Goal: Complete application form

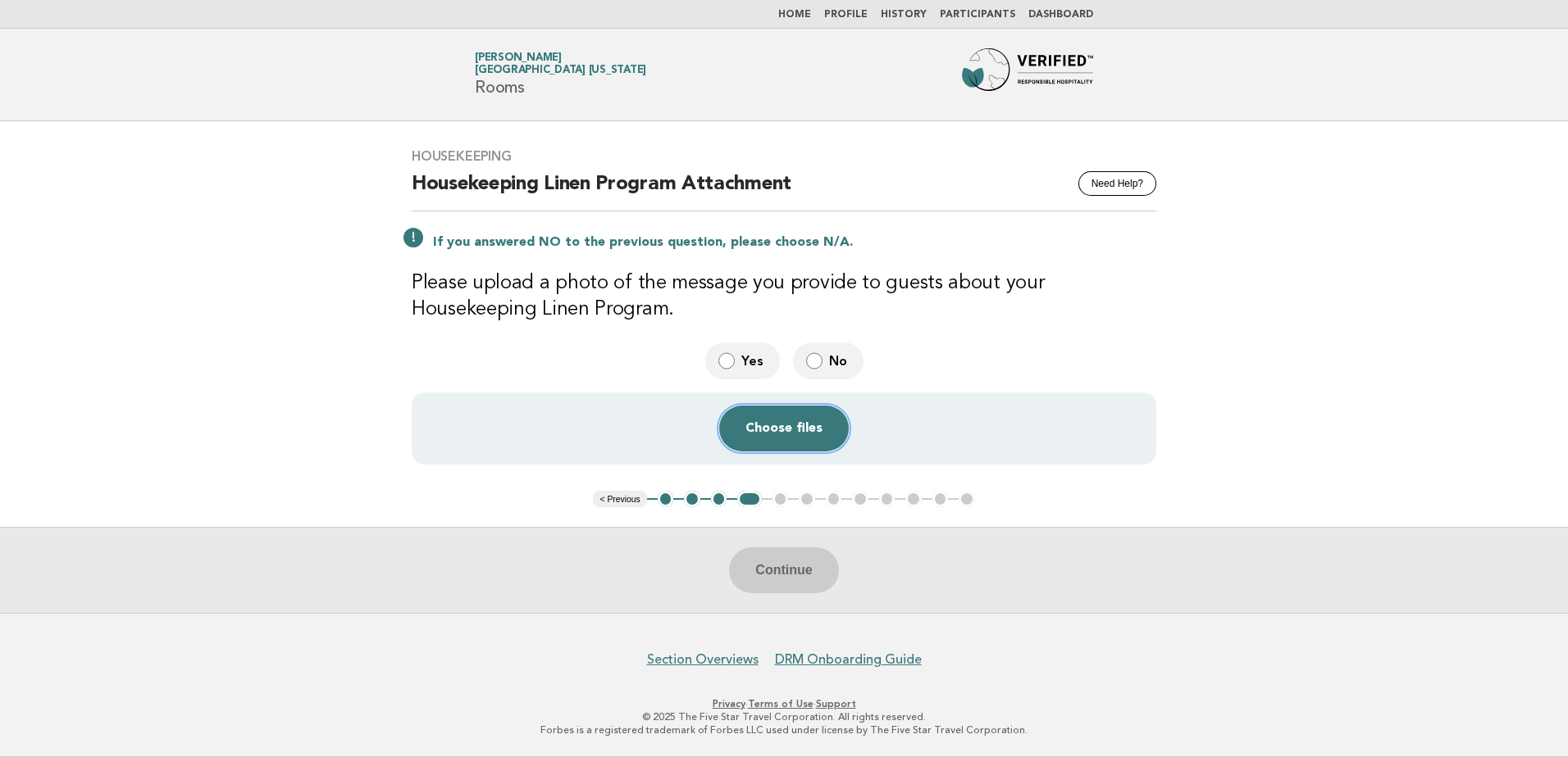
click at [777, 427] on button "Choose files" at bounding box center [784, 428] width 129 height 46
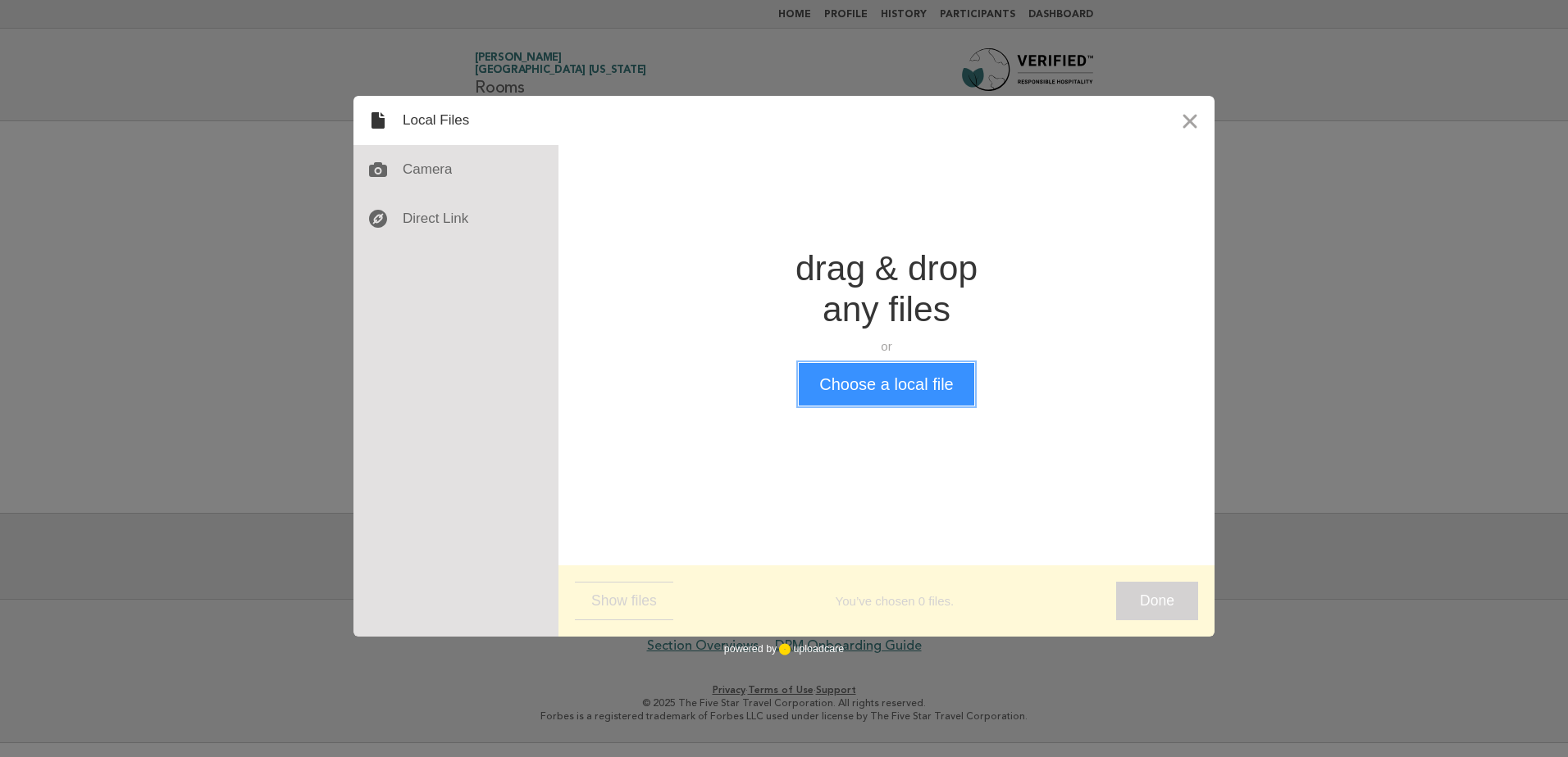
click at [891, 387] on button "Choose a local file" at bounding box center [886, 384] width 175 height 43
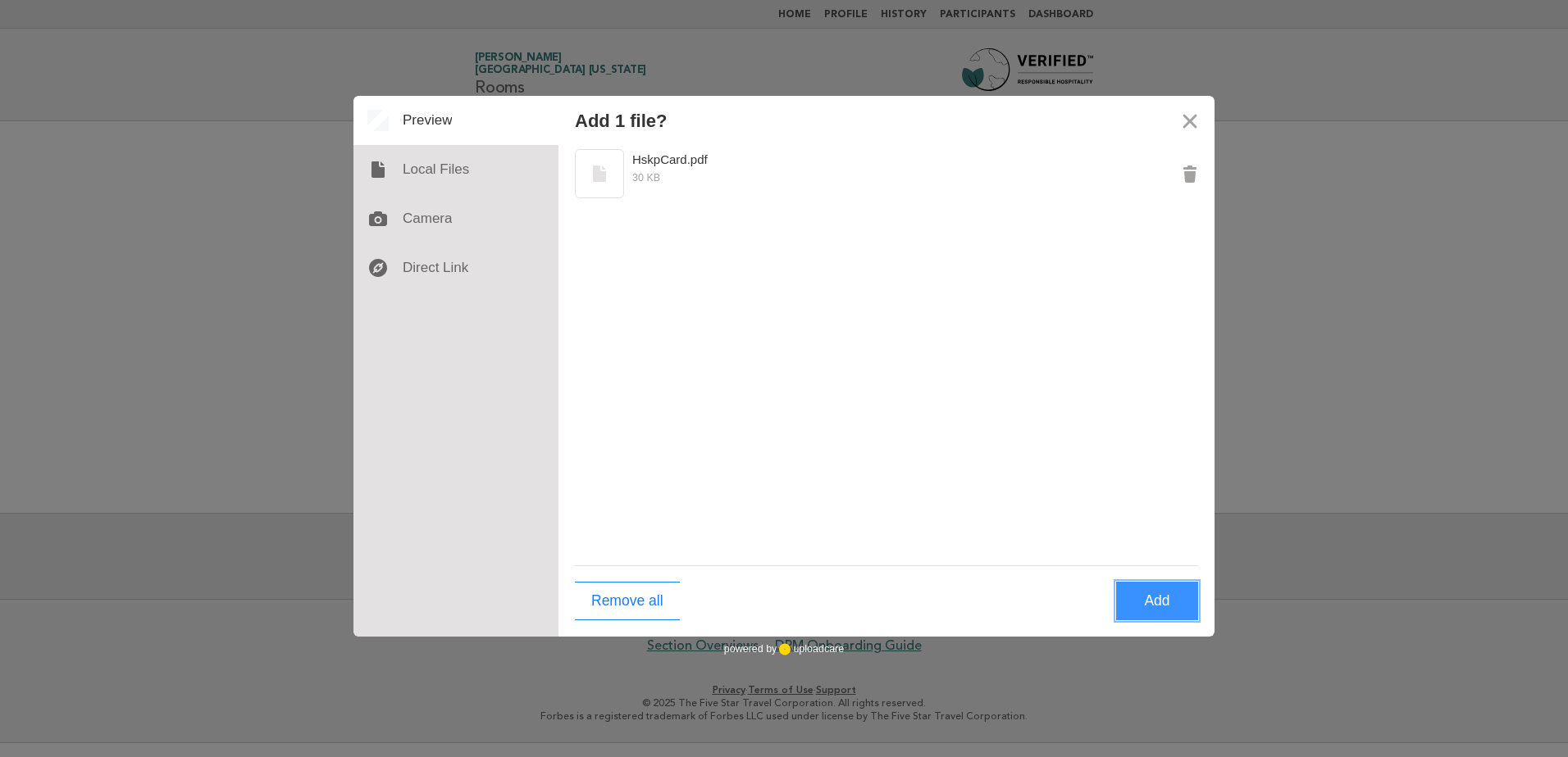
click at [1161, 599] on button "Add" at bounding box center [1157, 601] width 82 height 38
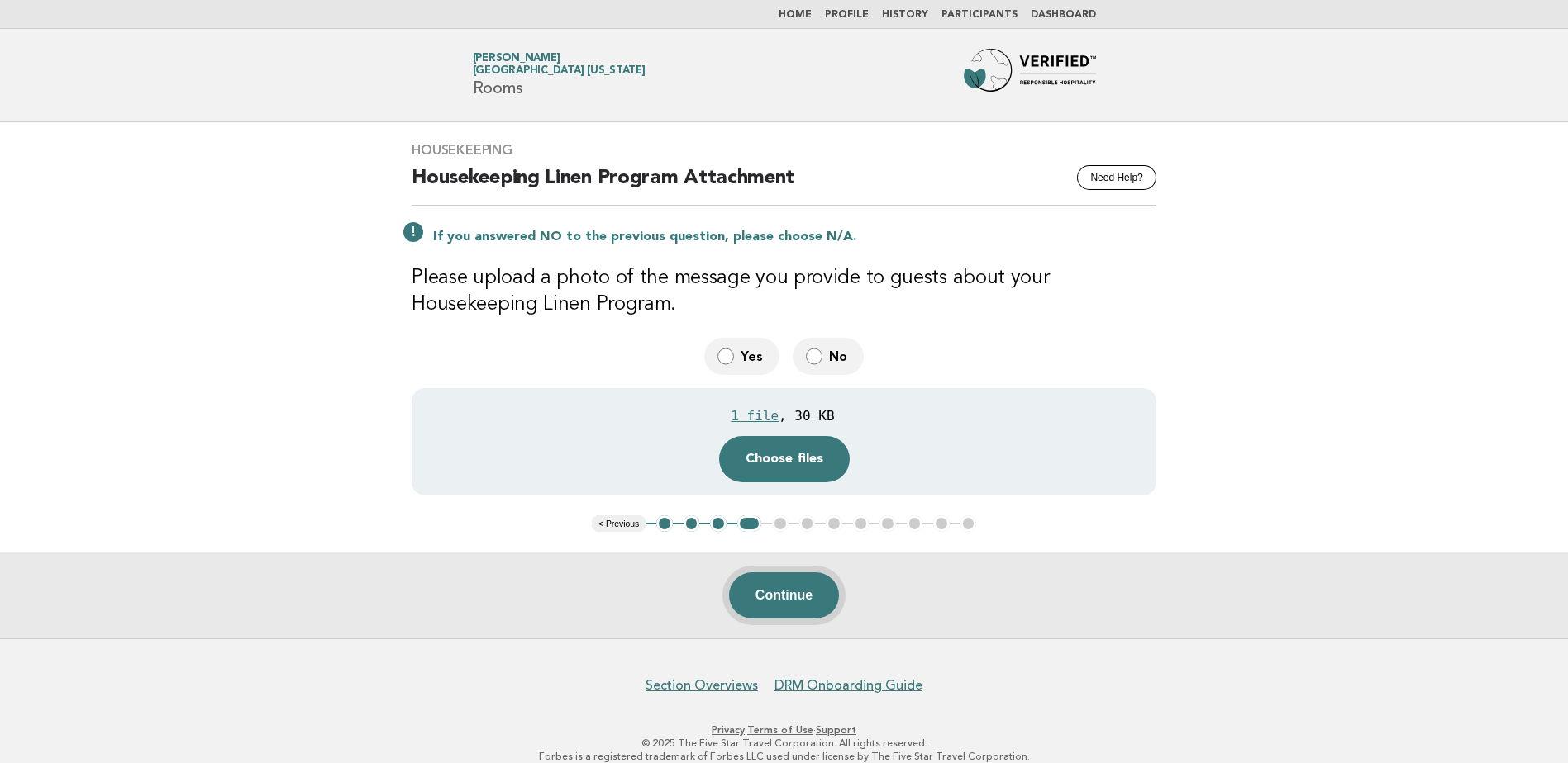
click at [771, 593] on button "Continue" at bounding box center [783, 595] width 110 height 46
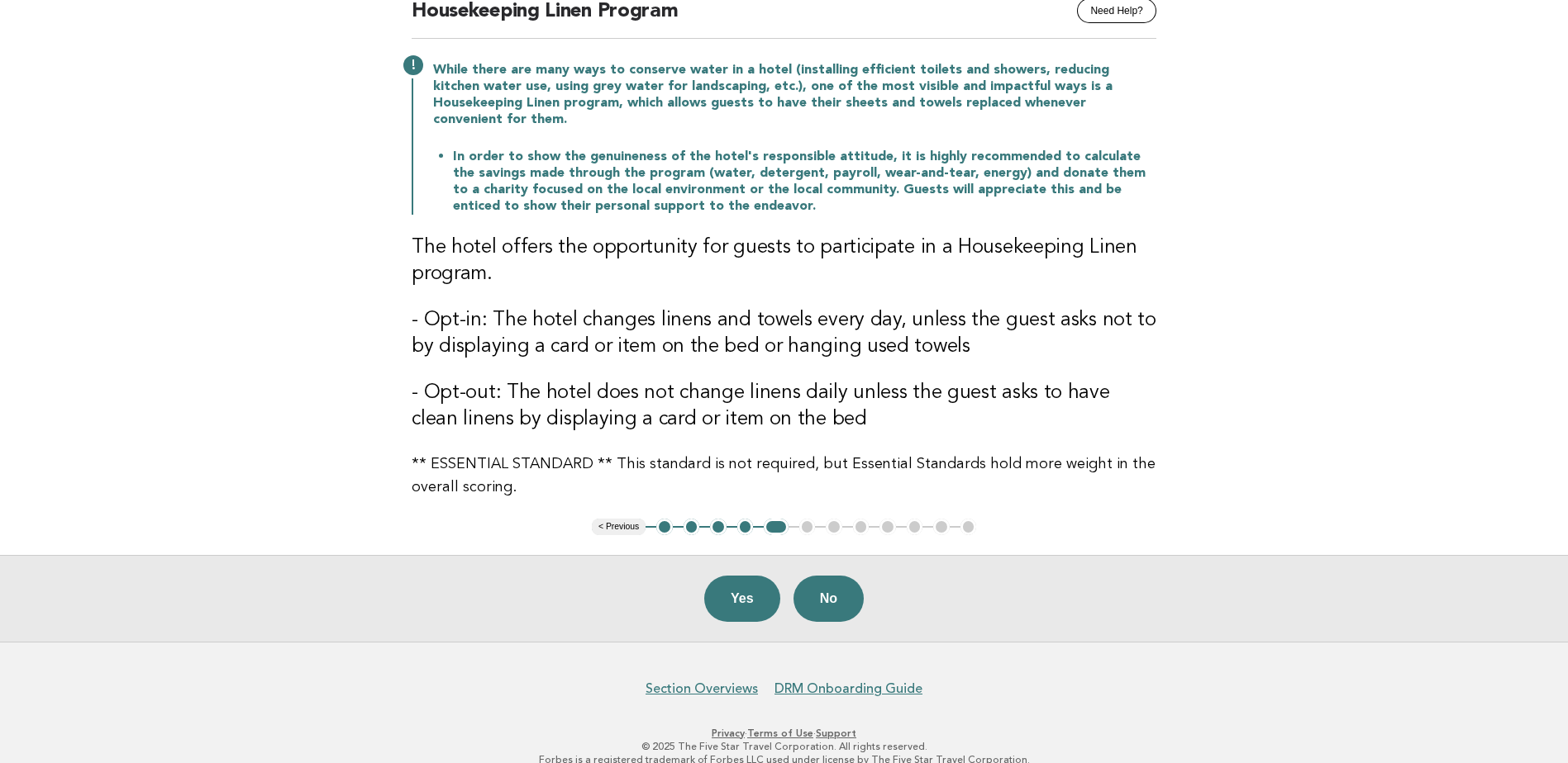
scroll to position [173, 0]
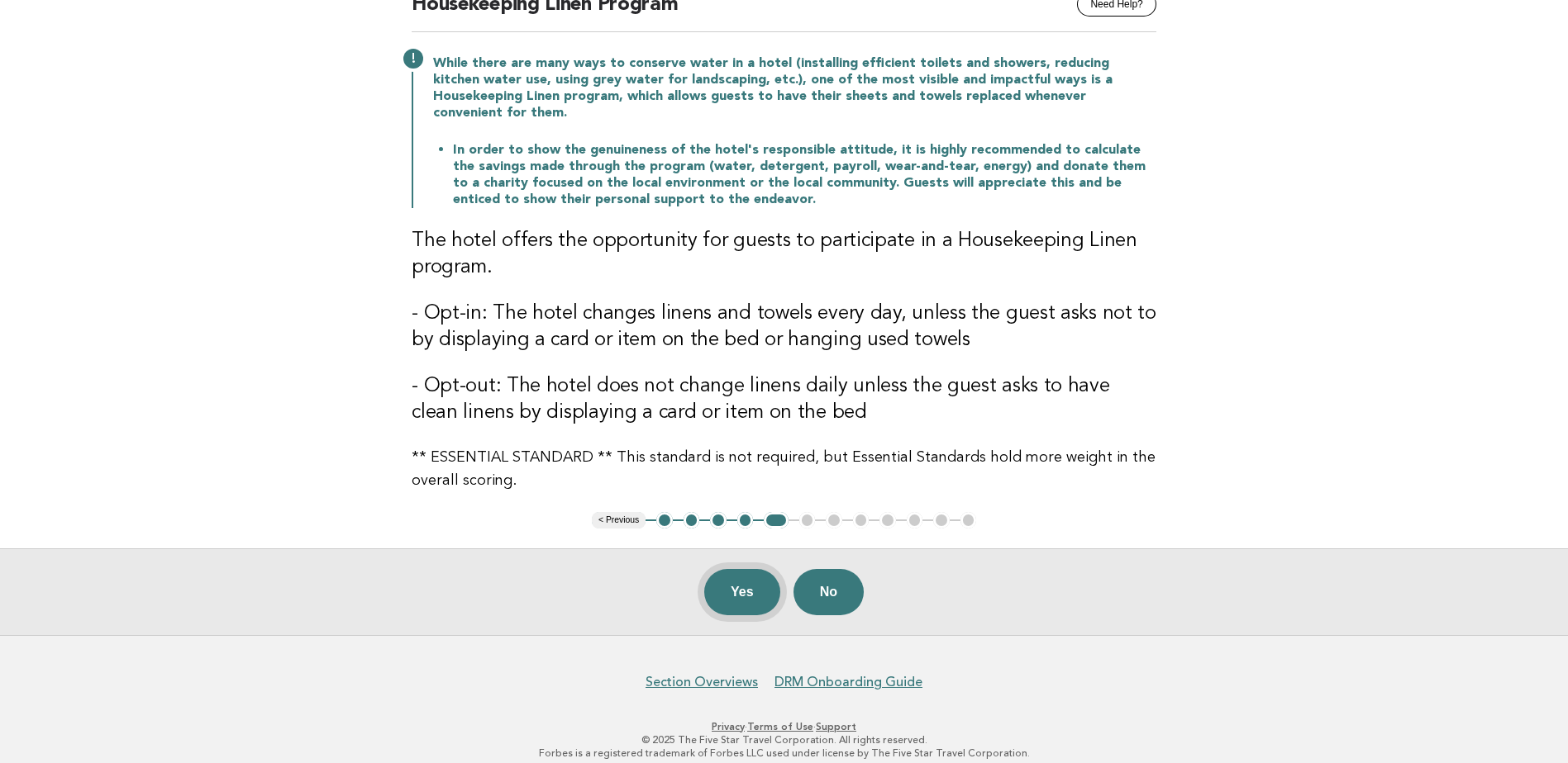
click at [747, 572] on button "Yes" at bounding box center [742, 591] width 76 height 46
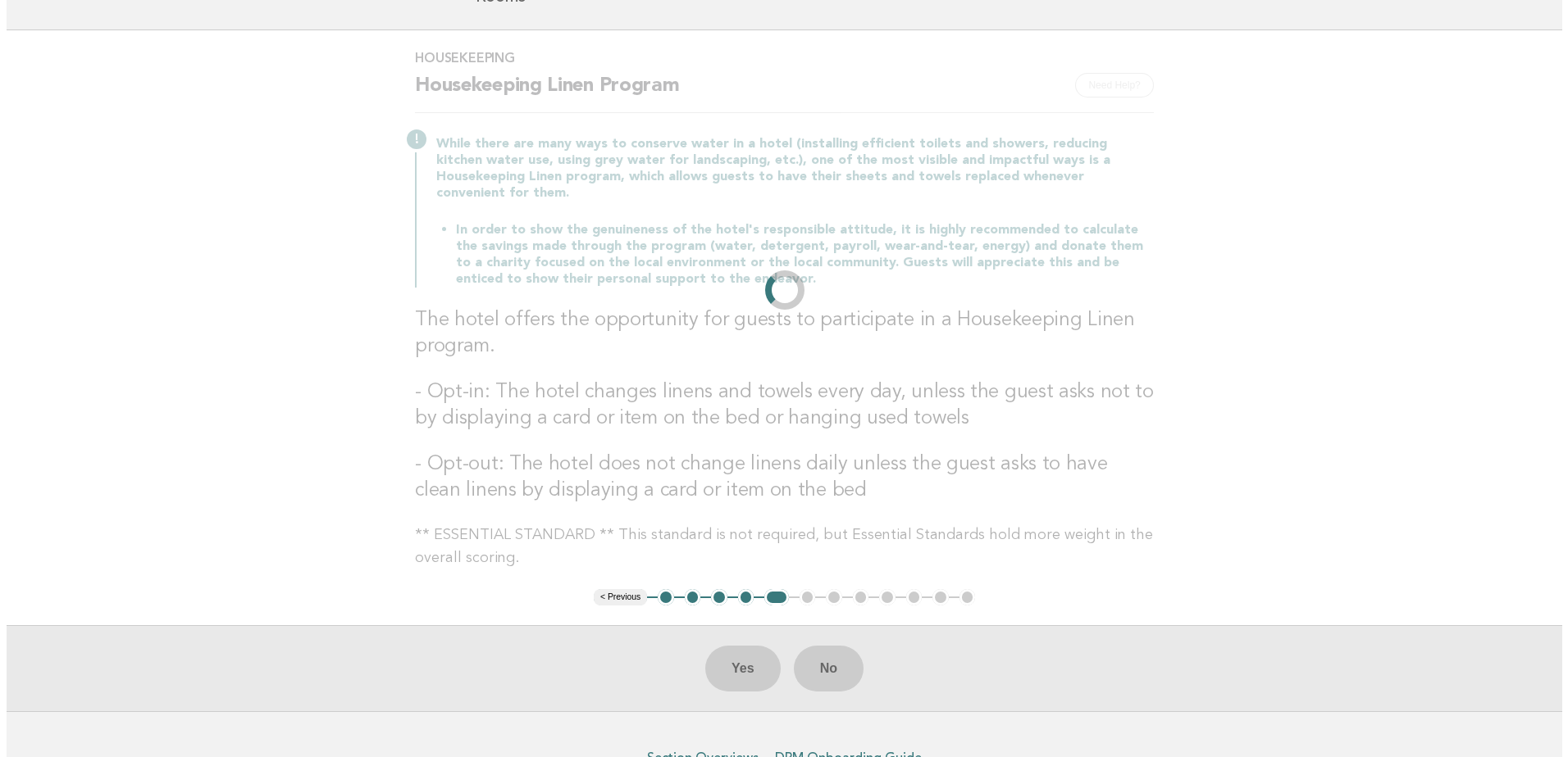
scroll to position [0, 0]
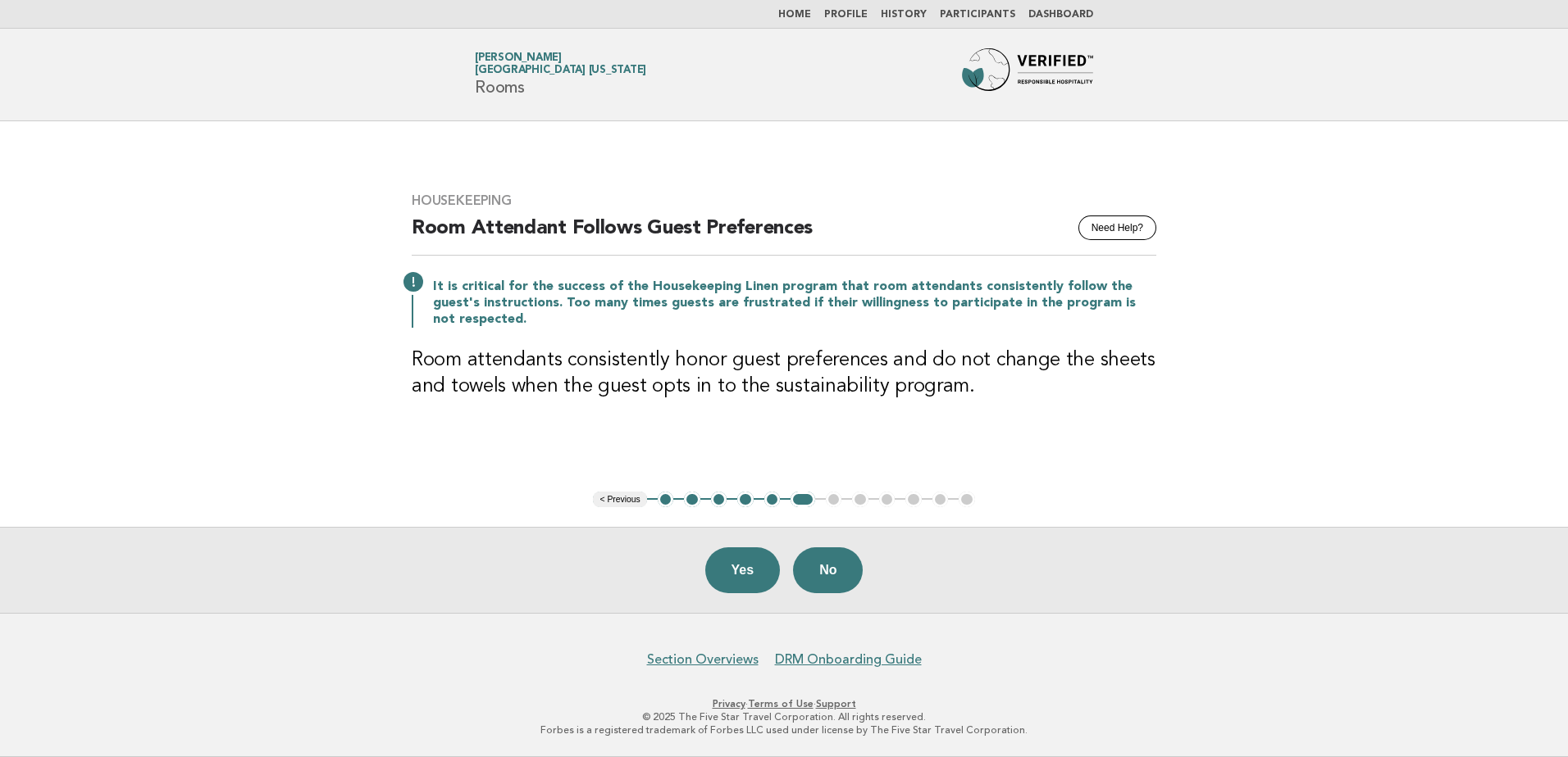
drag, startPoint x: 742, startPoint y: 564, endPoint x: 702, endPoint y: 578, distance: 42.4
click at [742, 564] on button "Yes" at bounding box center [743, 570] width 75 height 46
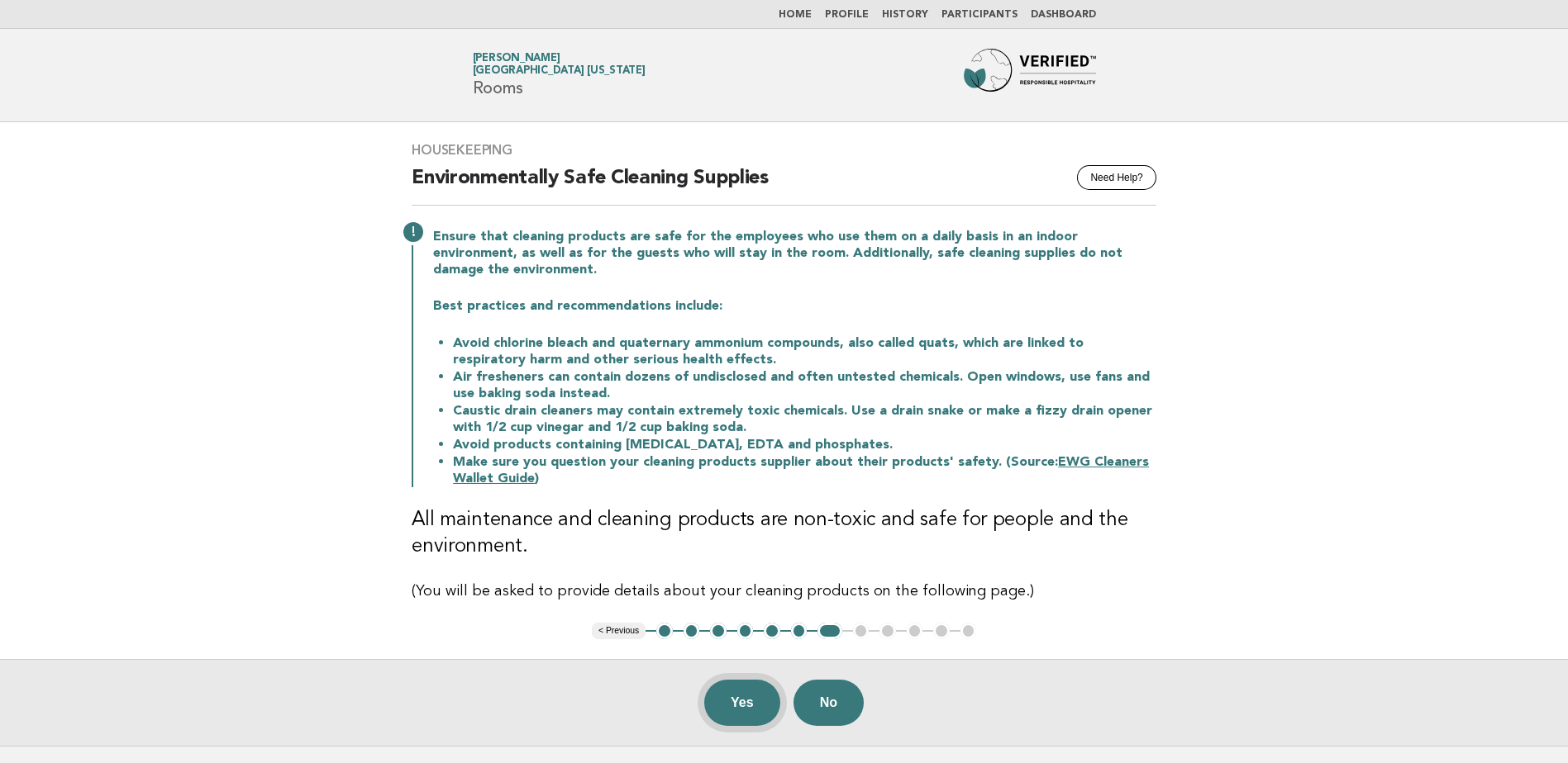
click at [751, 702] on button "Yes" at bounding box center [742, 702] width 76 height 46
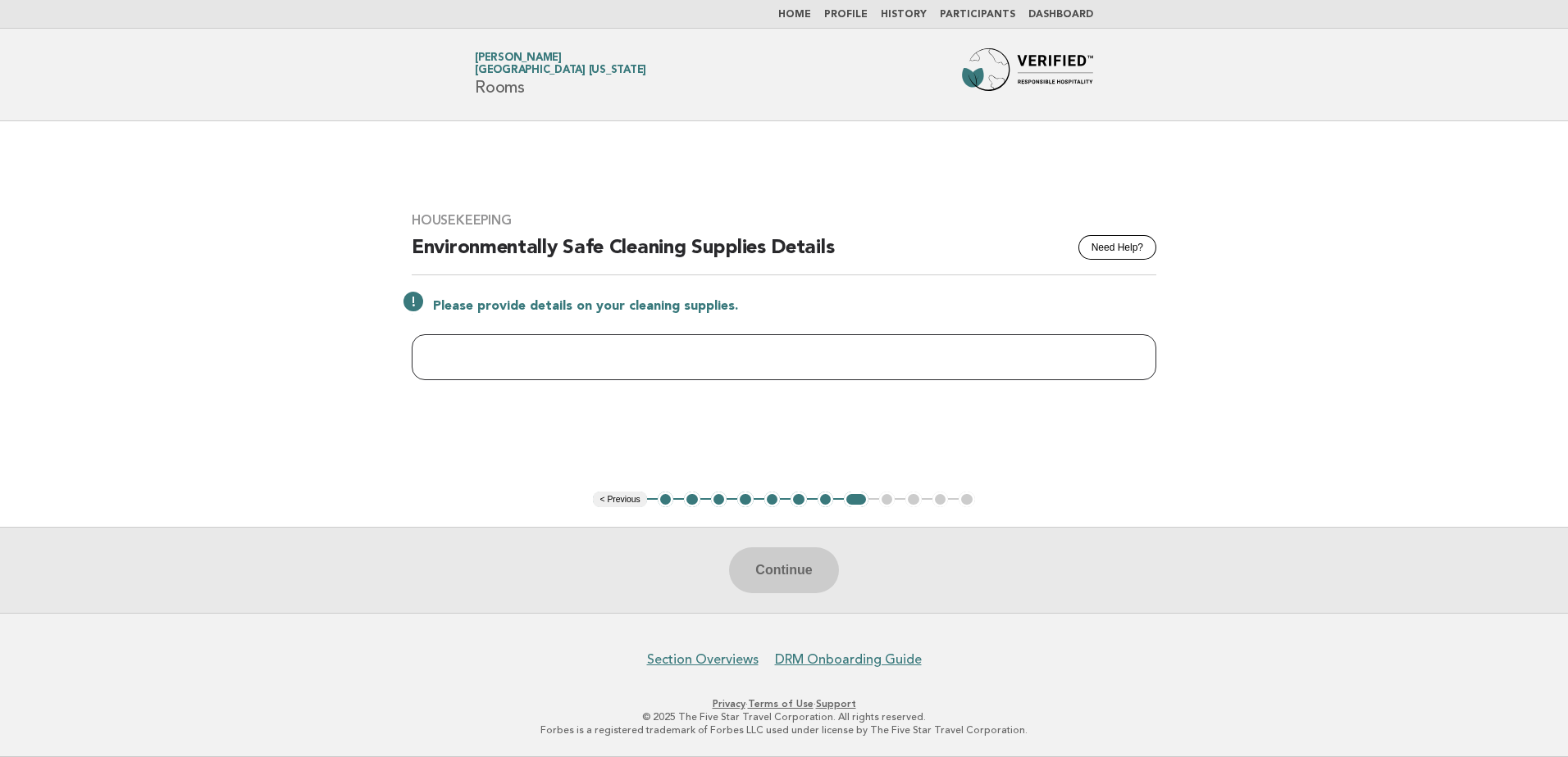
click at [433, 355] on input "text" at bounding box center [784, 357] width 744 height 46
paste input "**********"
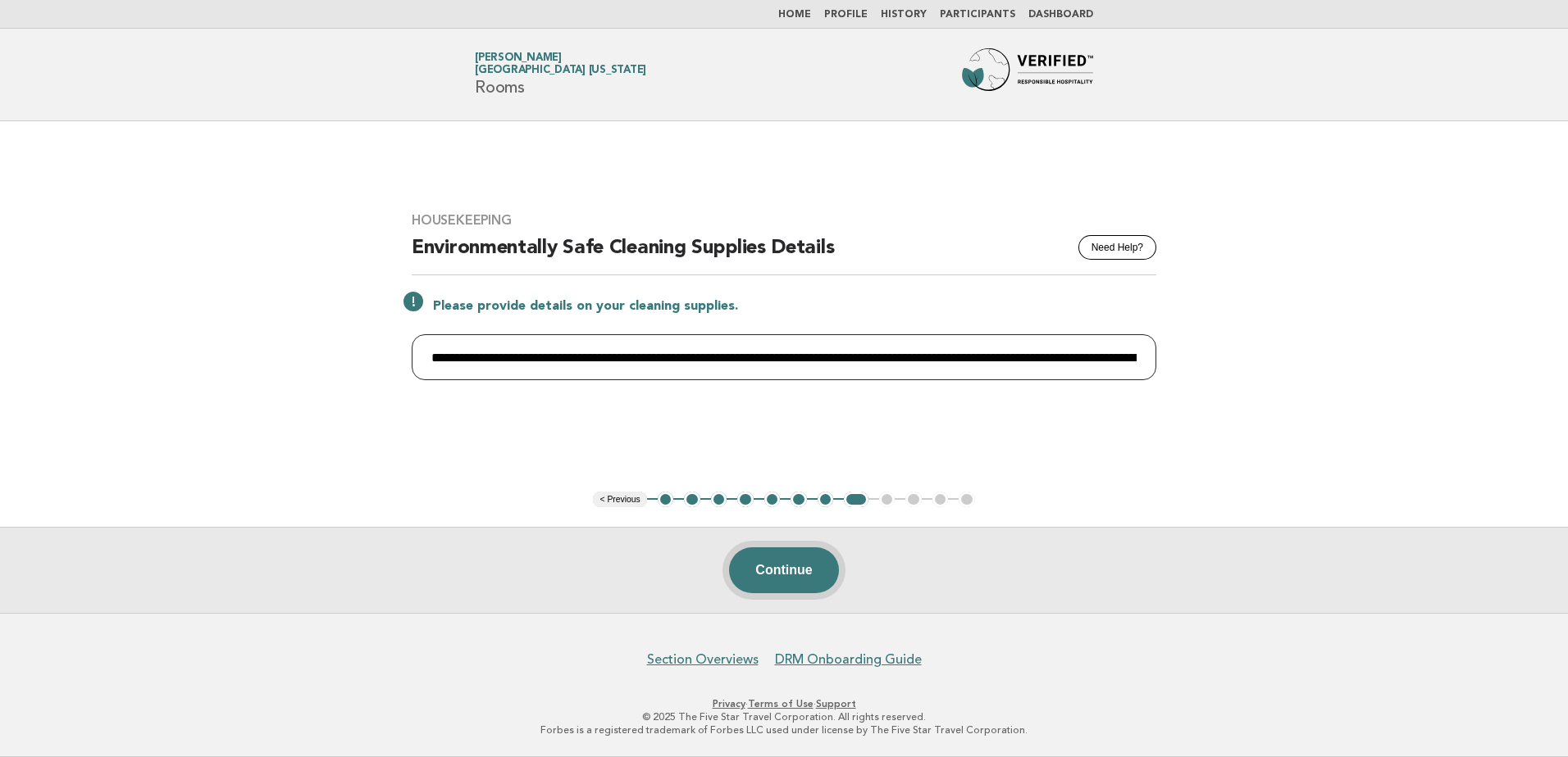
type input "**********"
click at [779, 565] on button "Continue" at bounding box center [783, 570] width 109 height 46
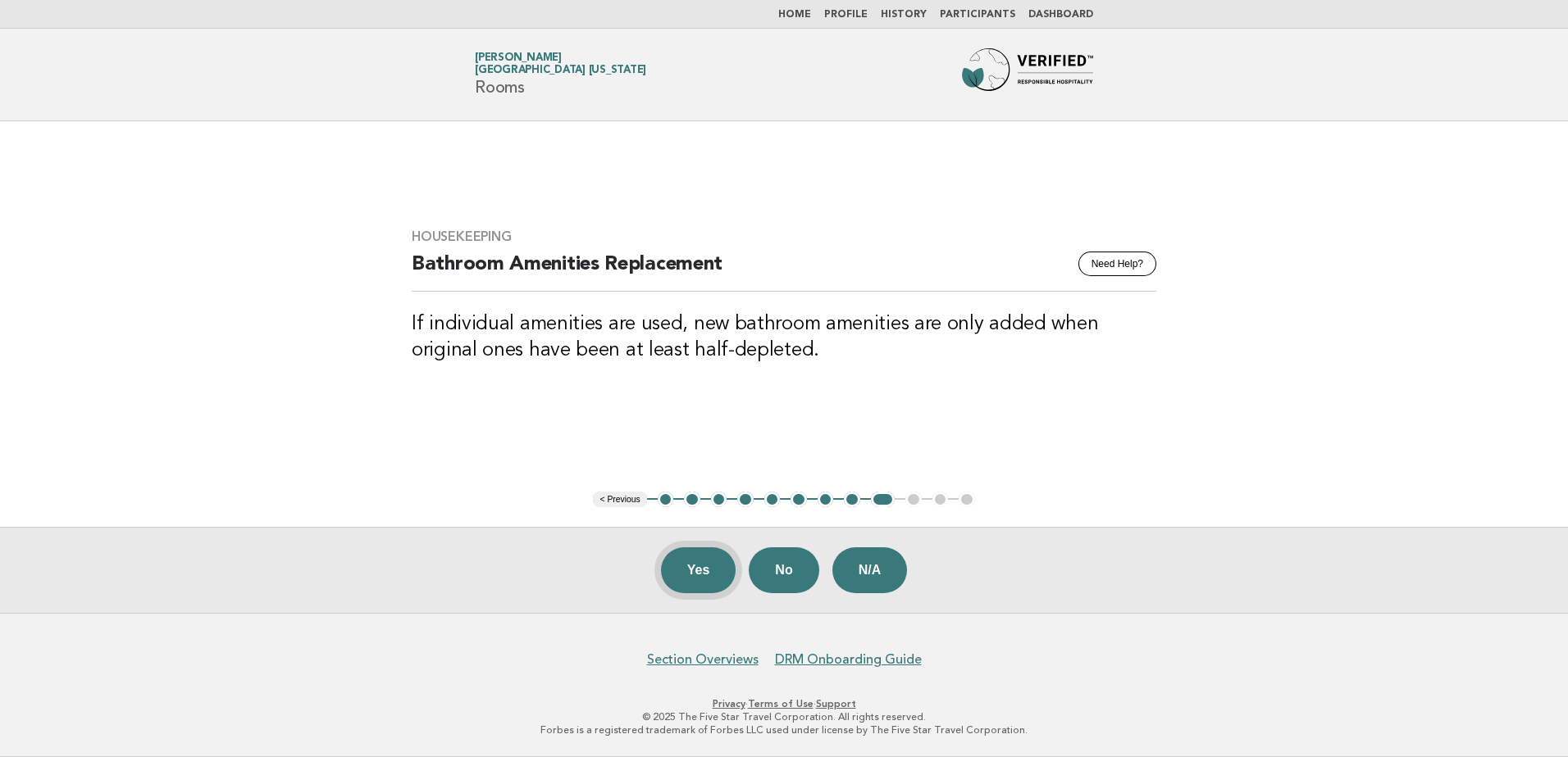
click at [704, 567] on button "Yes" at bounding box center [698, 570] width 75 height 46
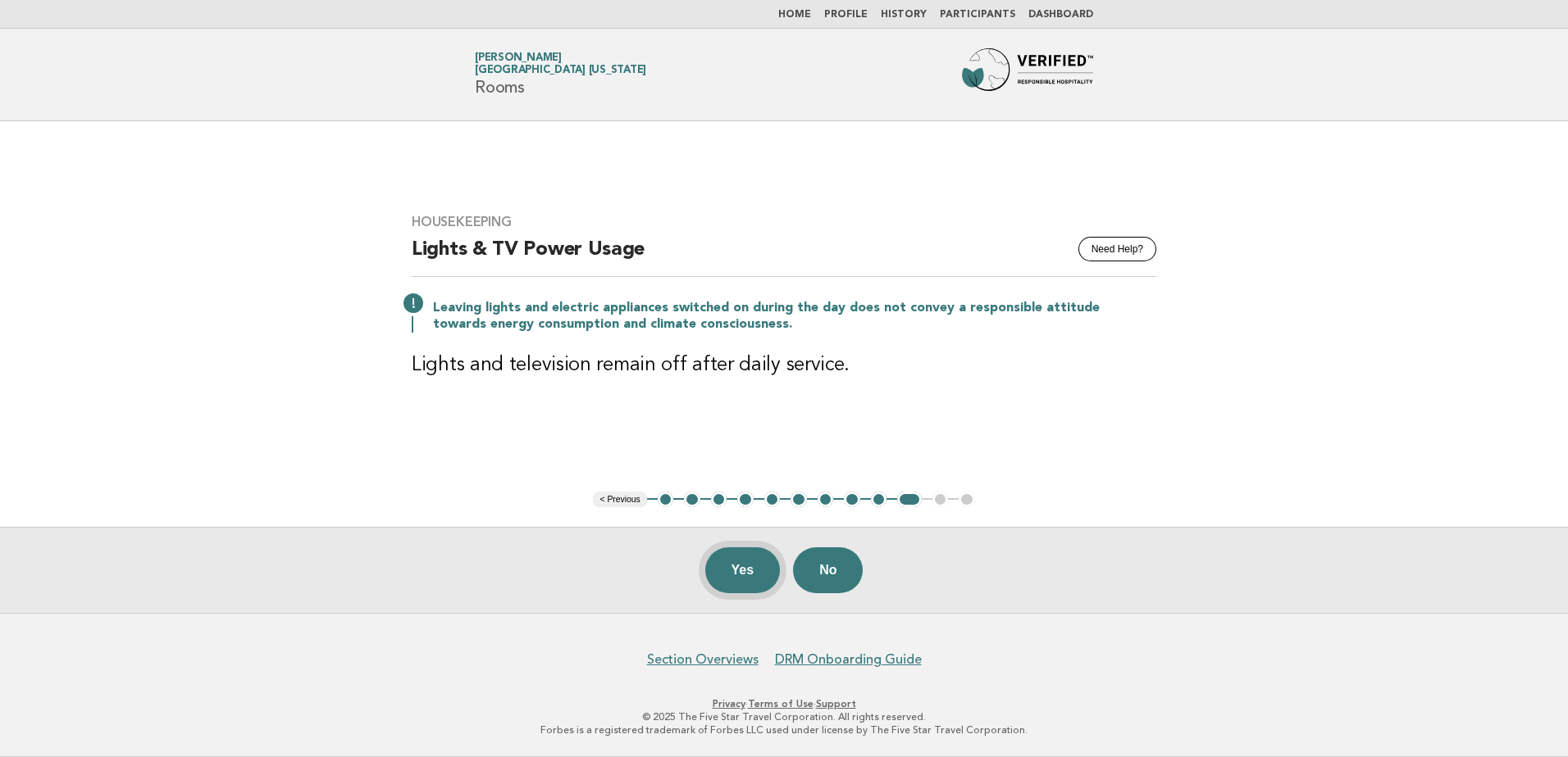
click at [732, 568] on button "Yes" at bounding box center [743, 570] width 75 height 46
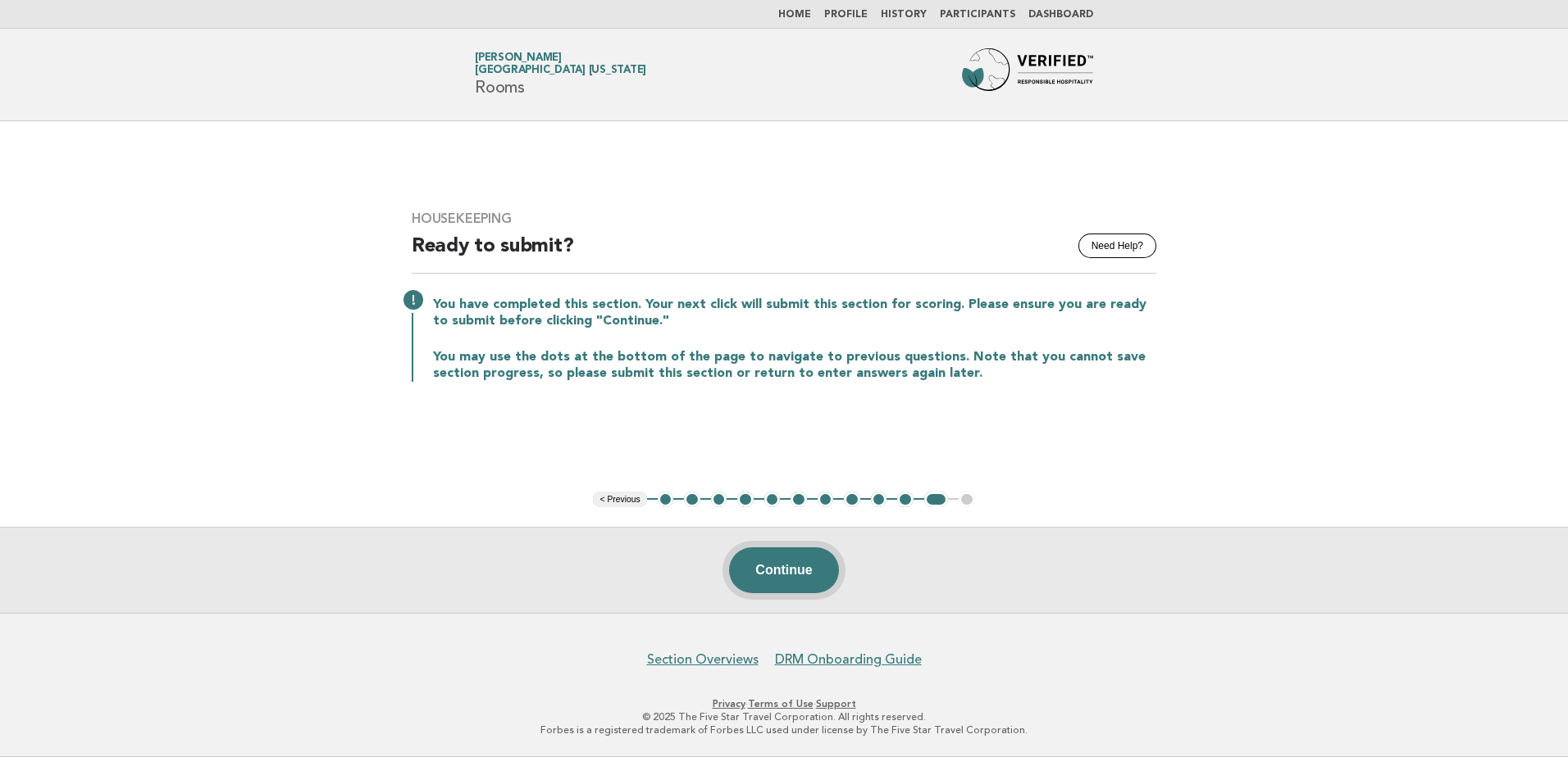
click at [792, 568] on button "Continue" at bounding box center [783, 570] width 109 height 46
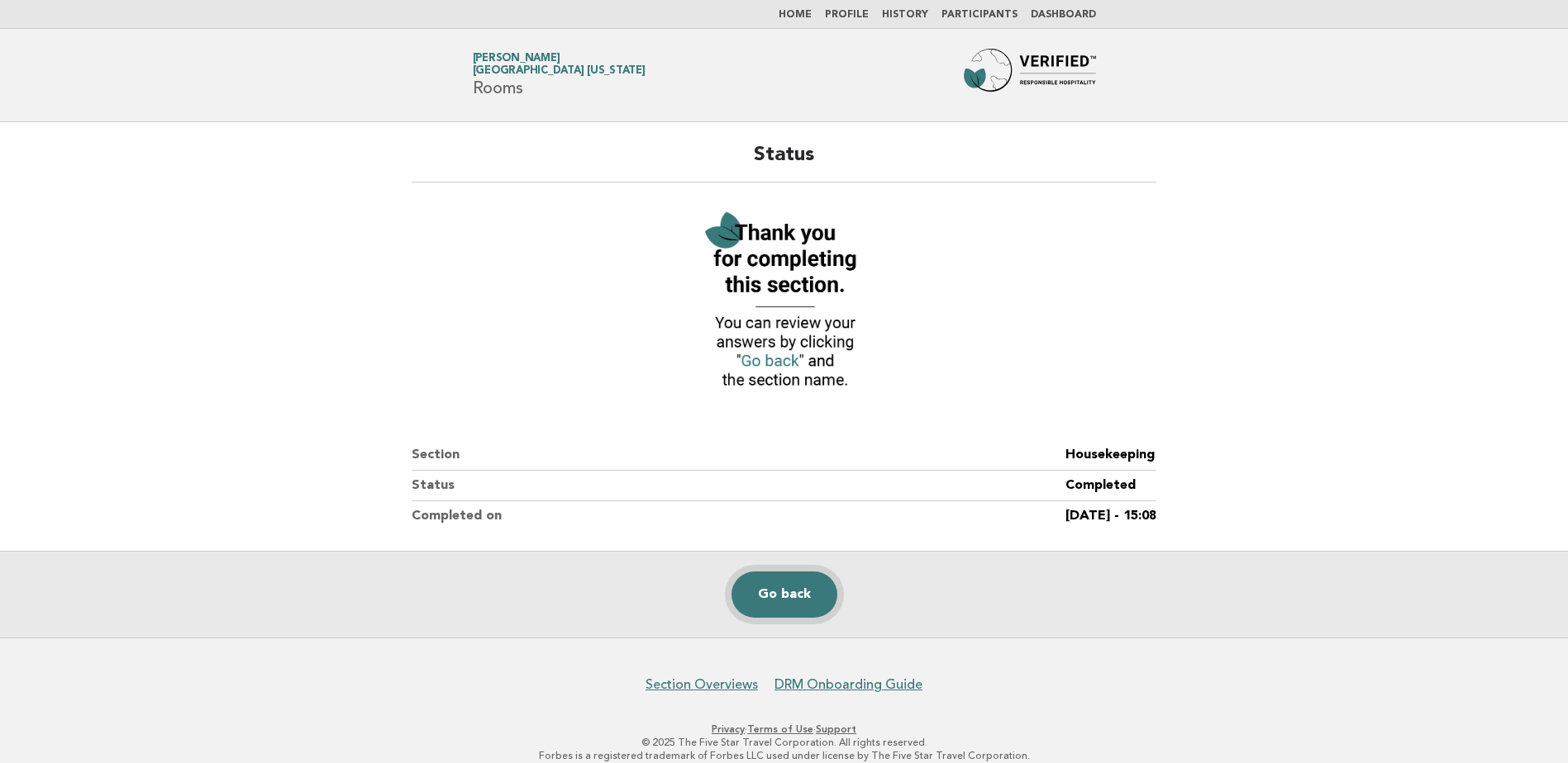
click at [790, 584] on link "Go back" at bounding box center [784, 594] width 106 height 46
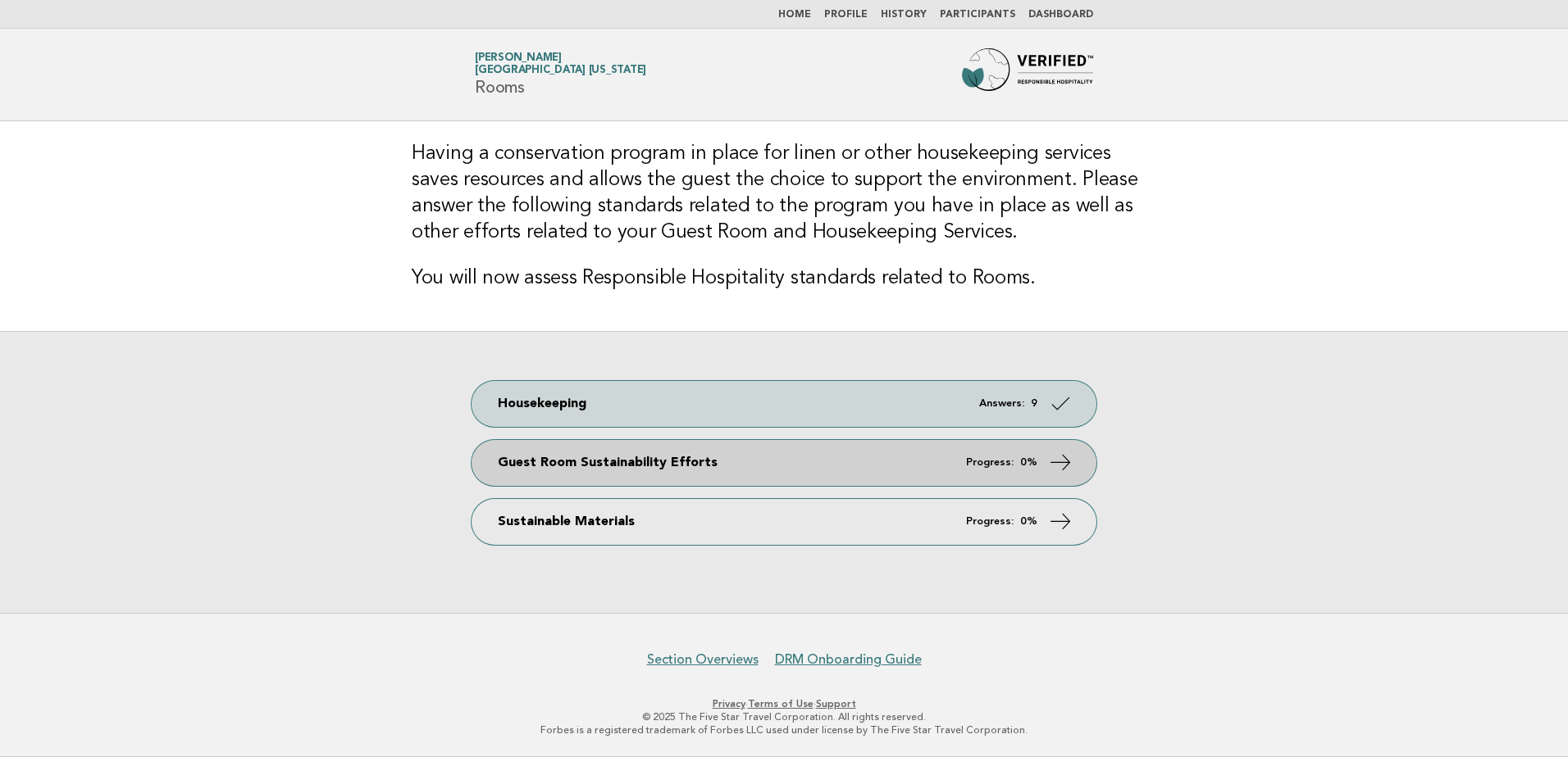
click at [713, 455] on link "Guest Room Sustainability Efforts Progress: 0%" at bounding box center [784, 462] width 624 height 46
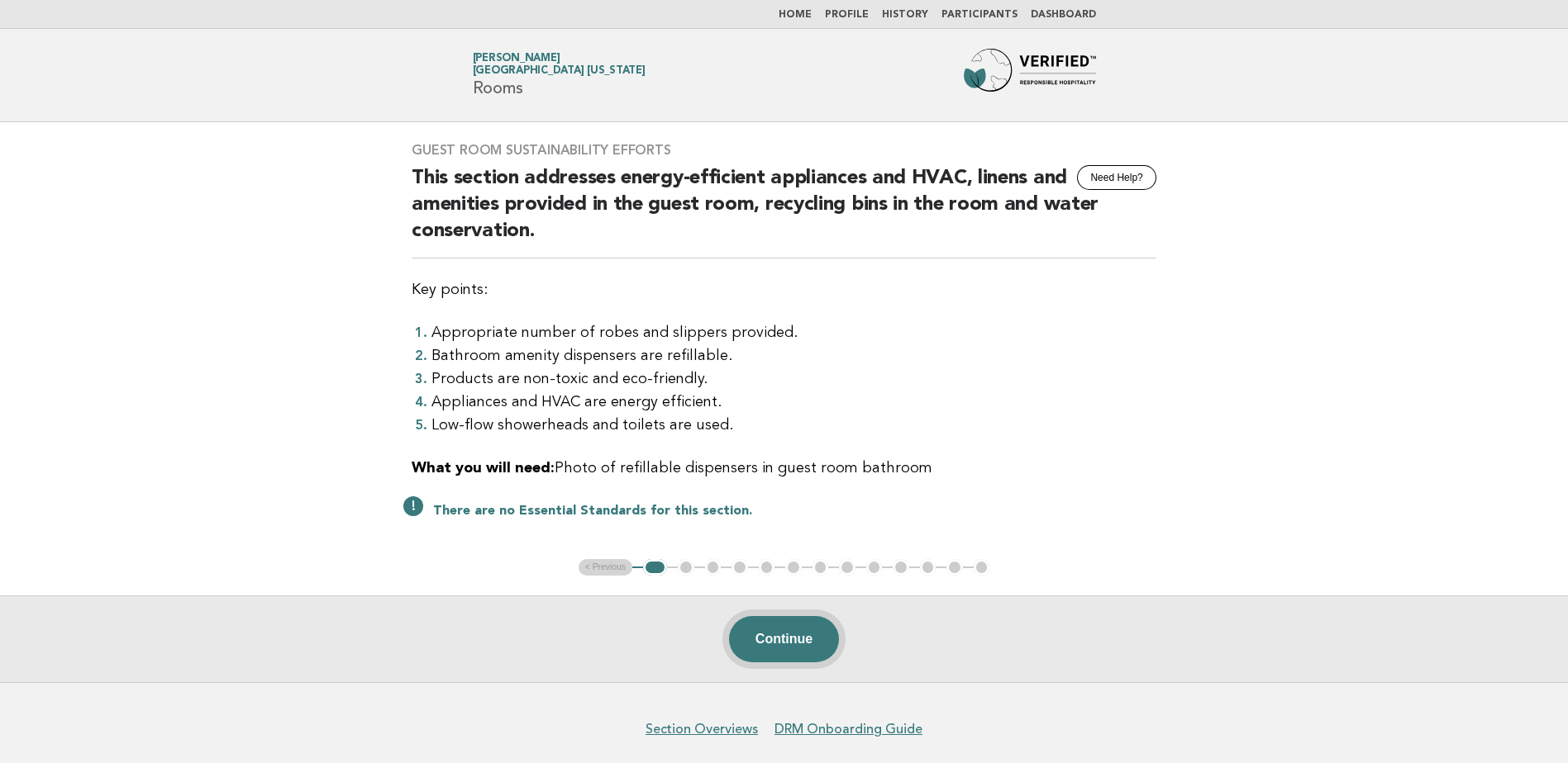
click at [773, 636] on button "Continue" at bounding box center [783, 638] width 110 height 46
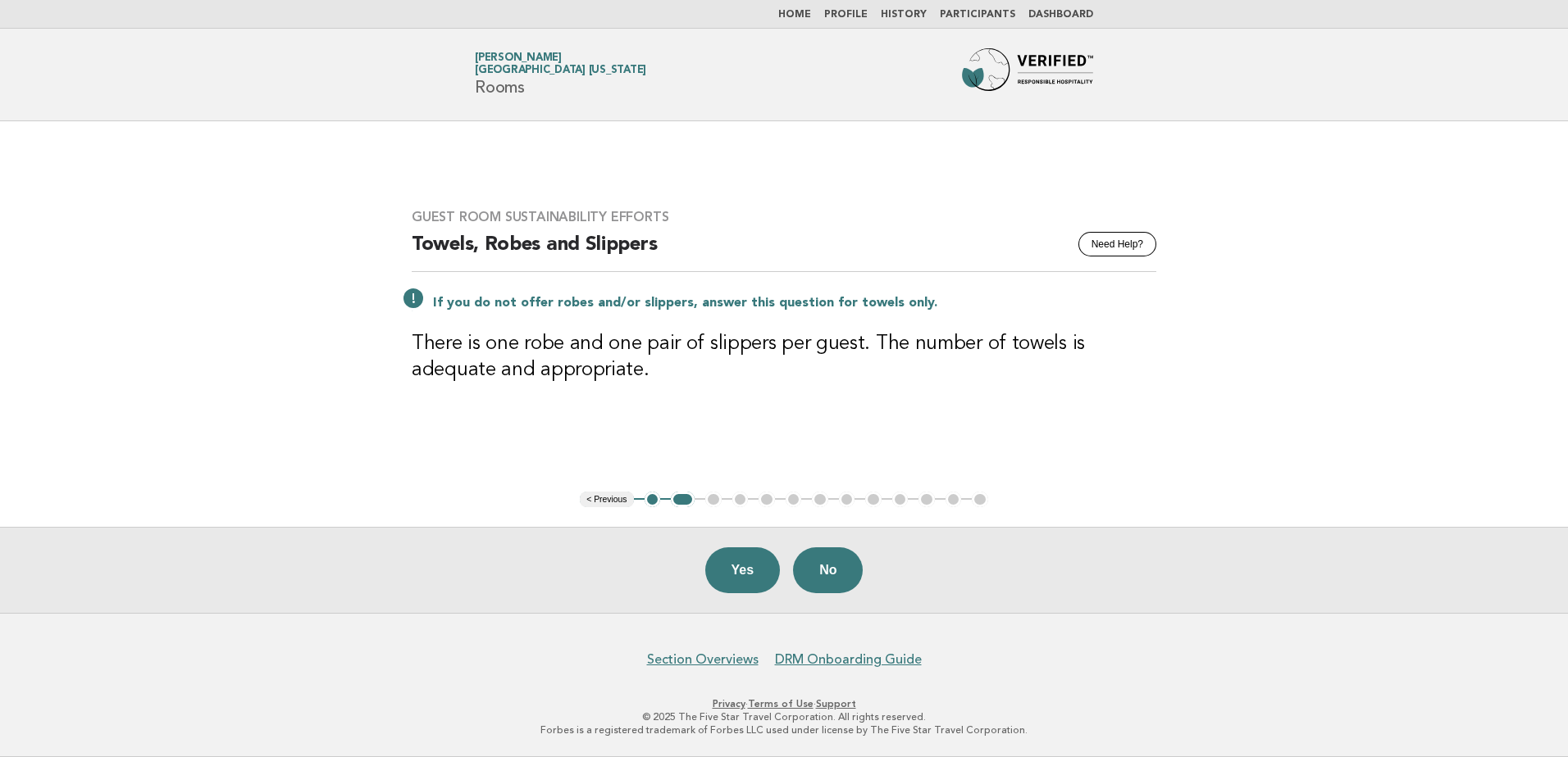
click at [744, 572] on button "Yes" at bounding box center [743, 570] width 75 height 46
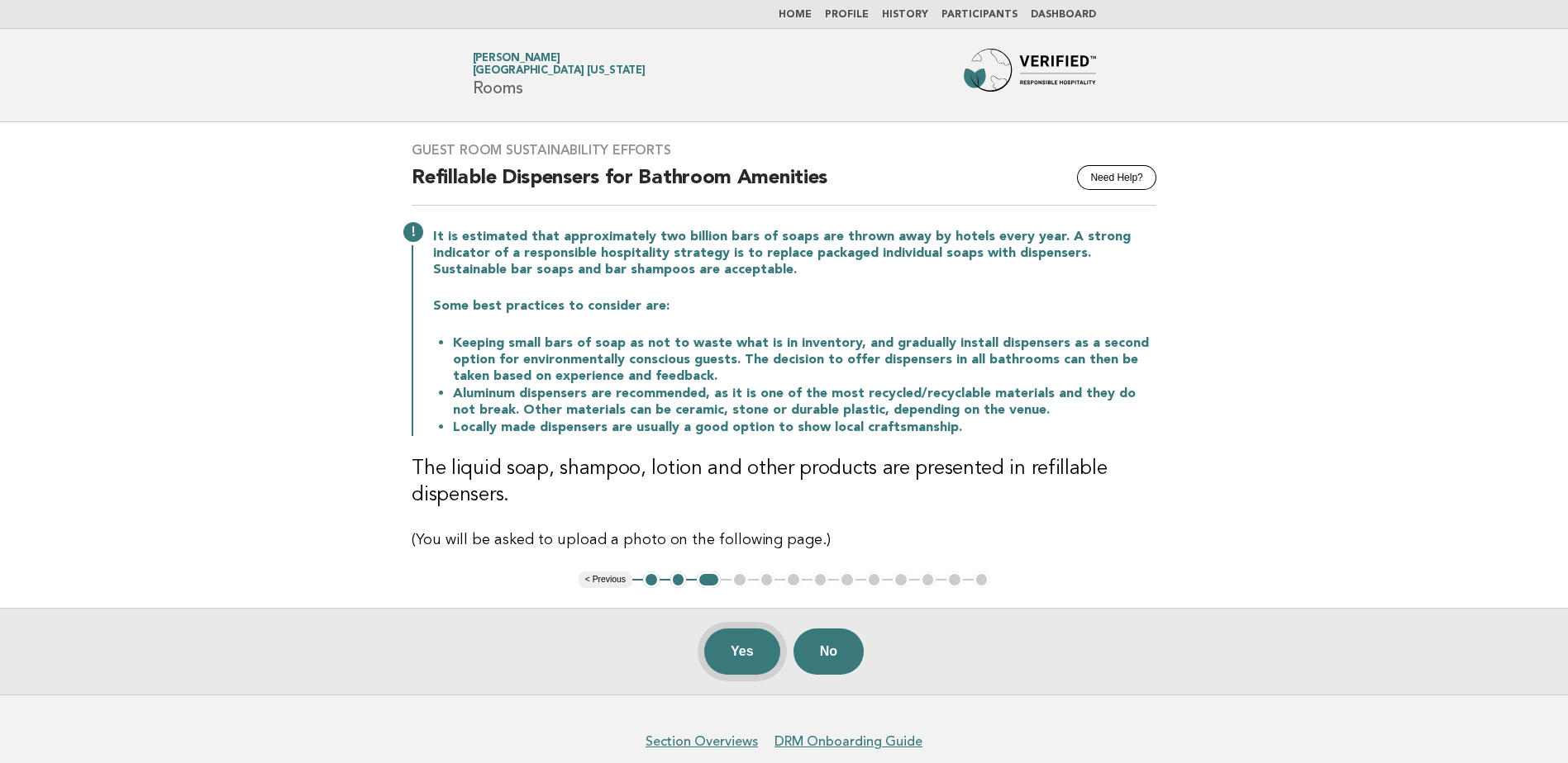
click at [731, 655] on button "Yes" at bounding box center [742, 651] width 76 height 46
